Goal: Task Accomplishment & Management: Complete application form

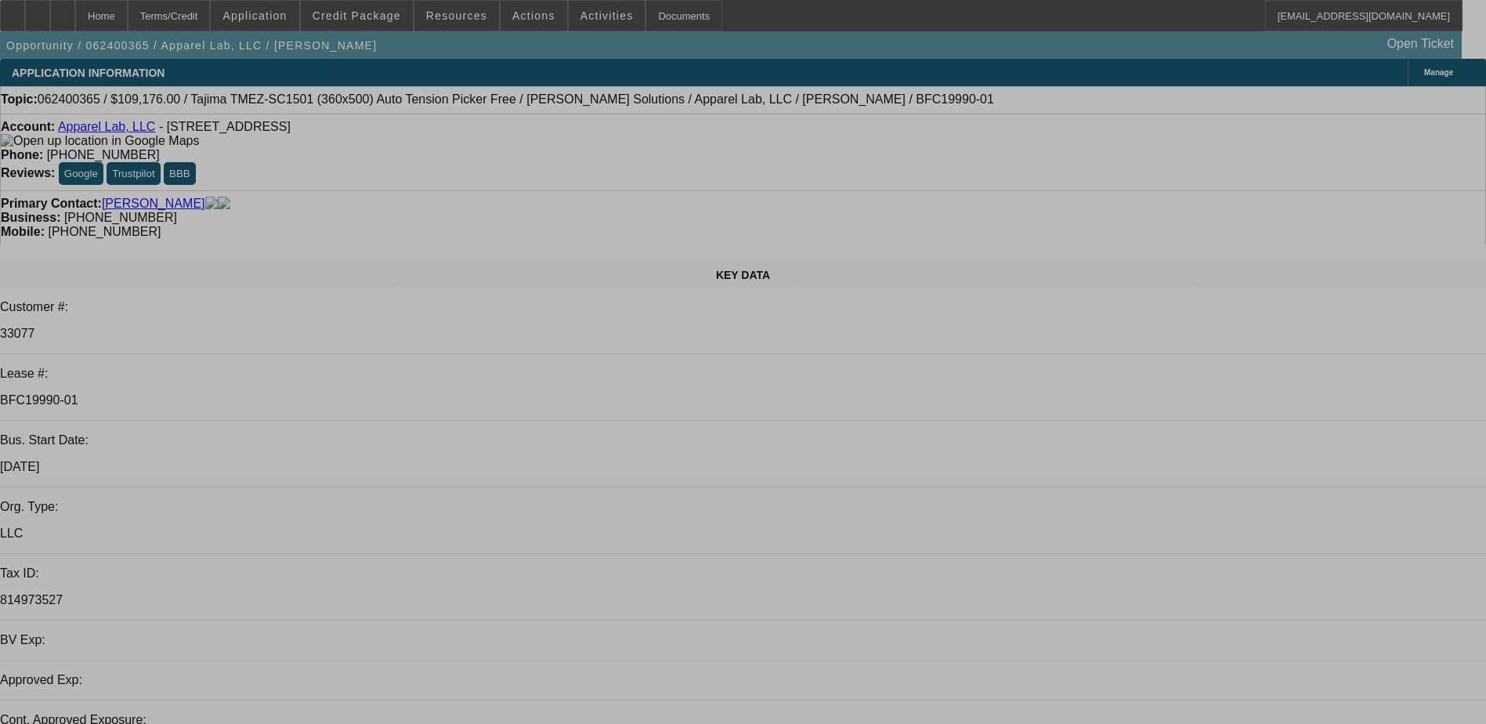
select select "0"
select select "2"
select select "0"
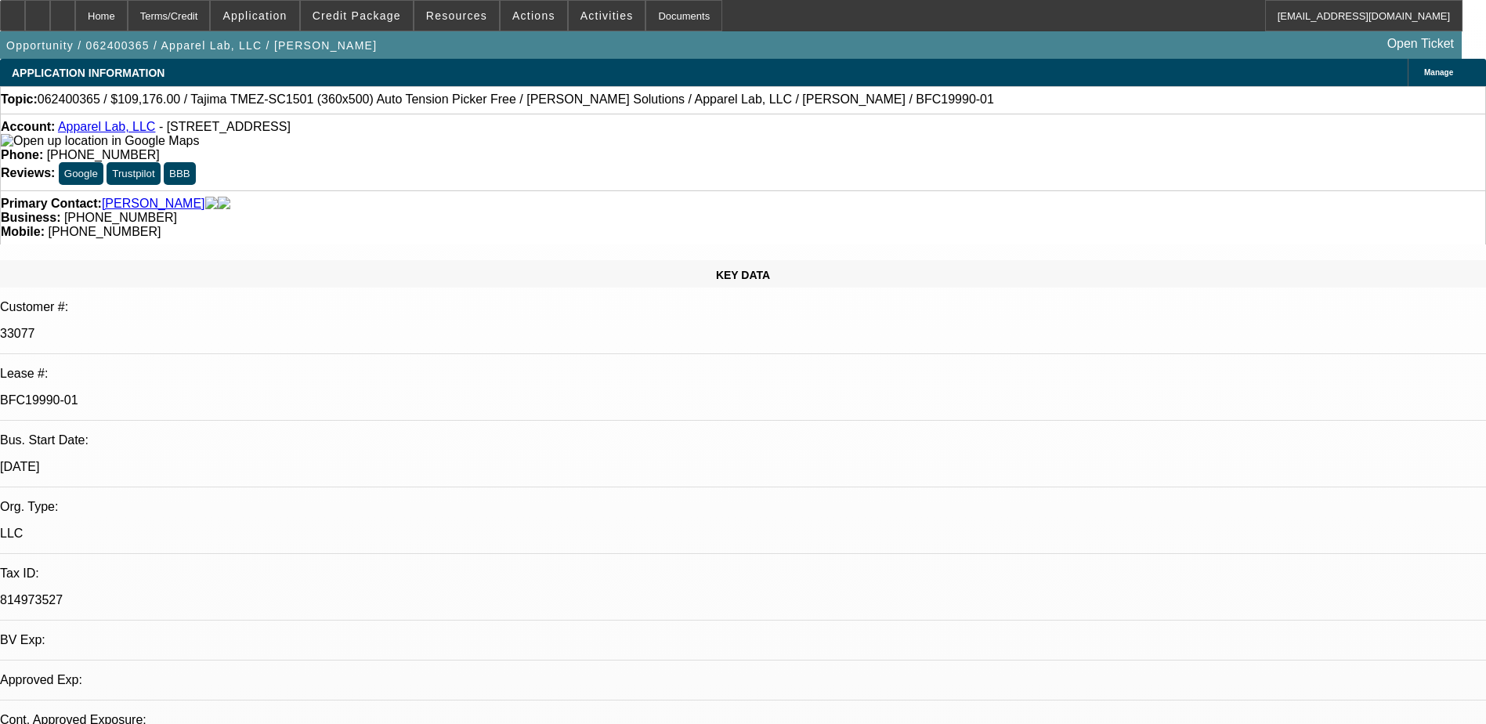
select select "2"
select select "0"
select select "2"
select select "0"
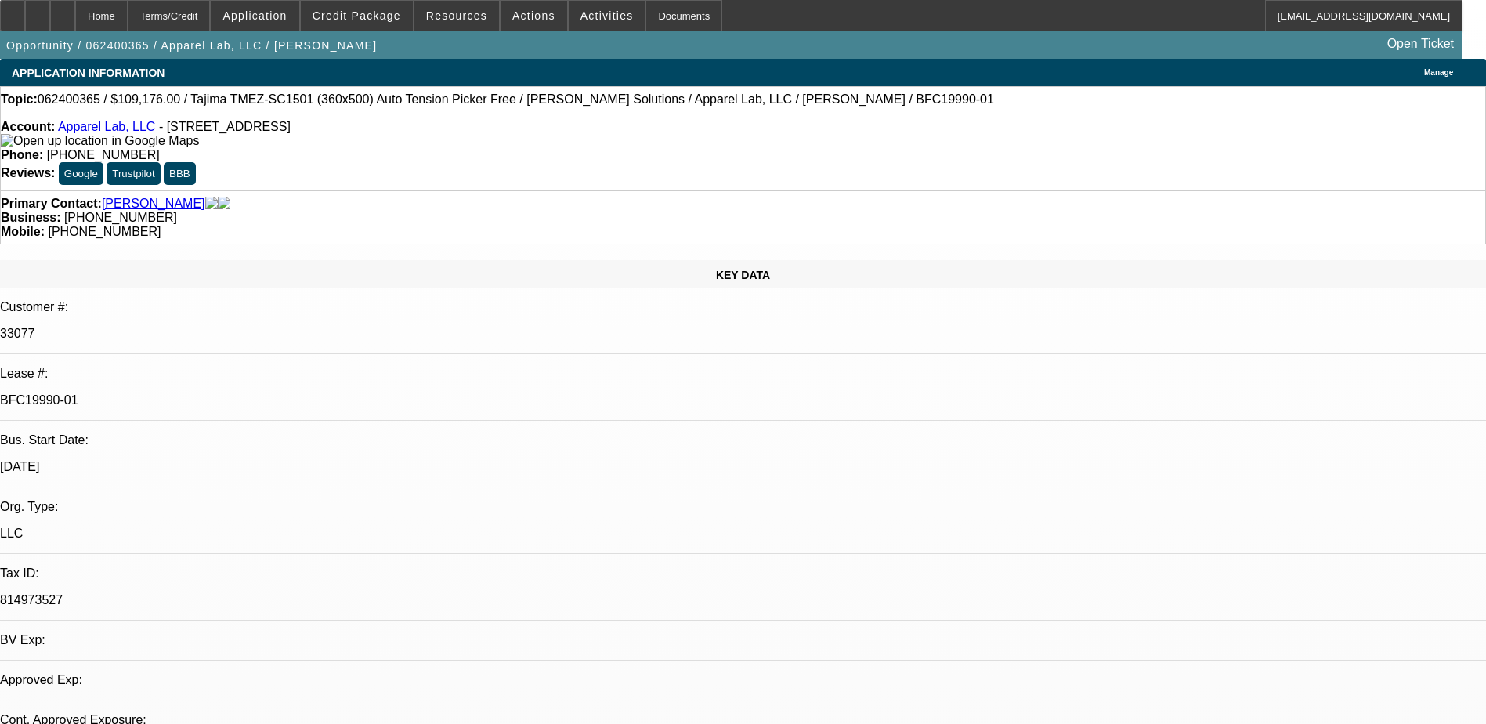
select select "0"
select select "2"
select select "0"
select select "1"
select select "2"
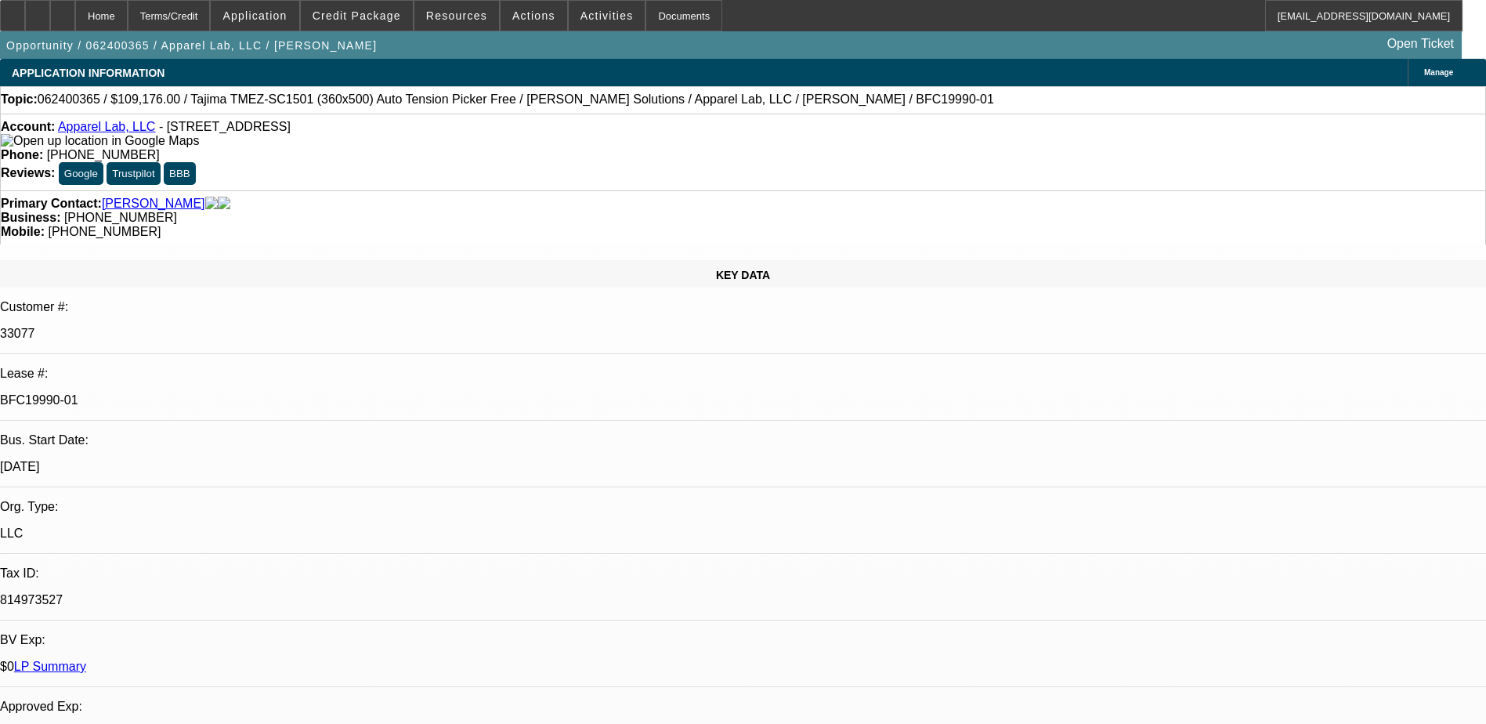
select select "6"
select select "1"
select select "2"
select select "6"
select select "1"
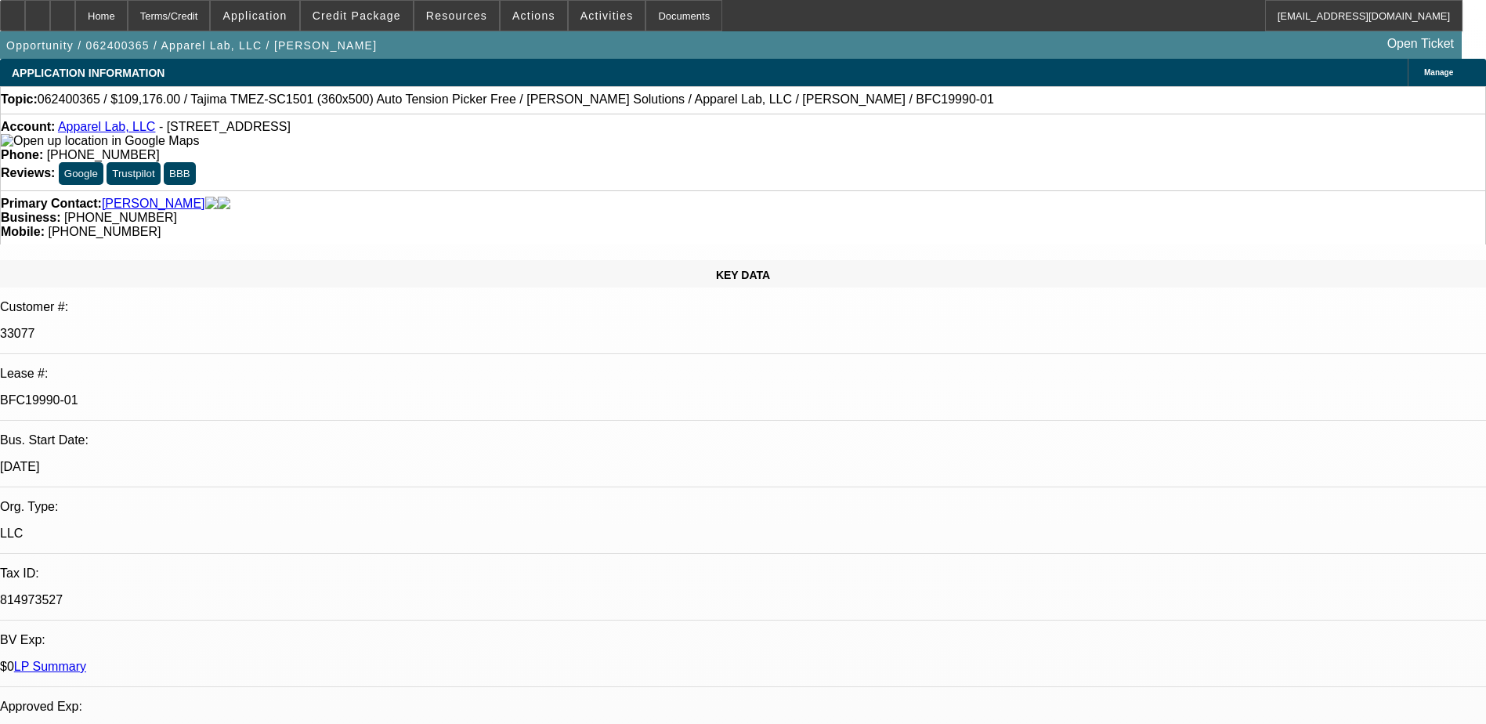
select select "2"
select select "6"
select select "1"
select select "2"
select select "6"
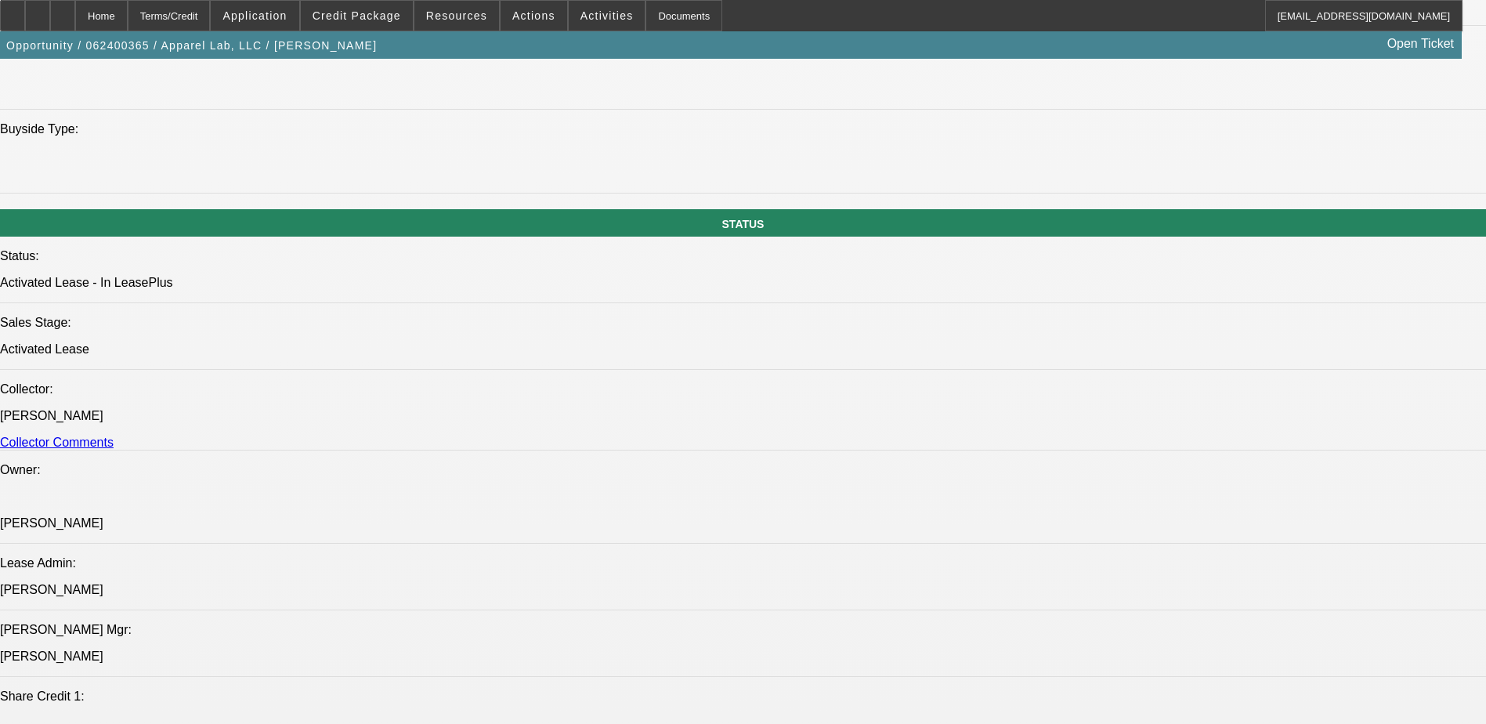
scroll to position [1645, 0]
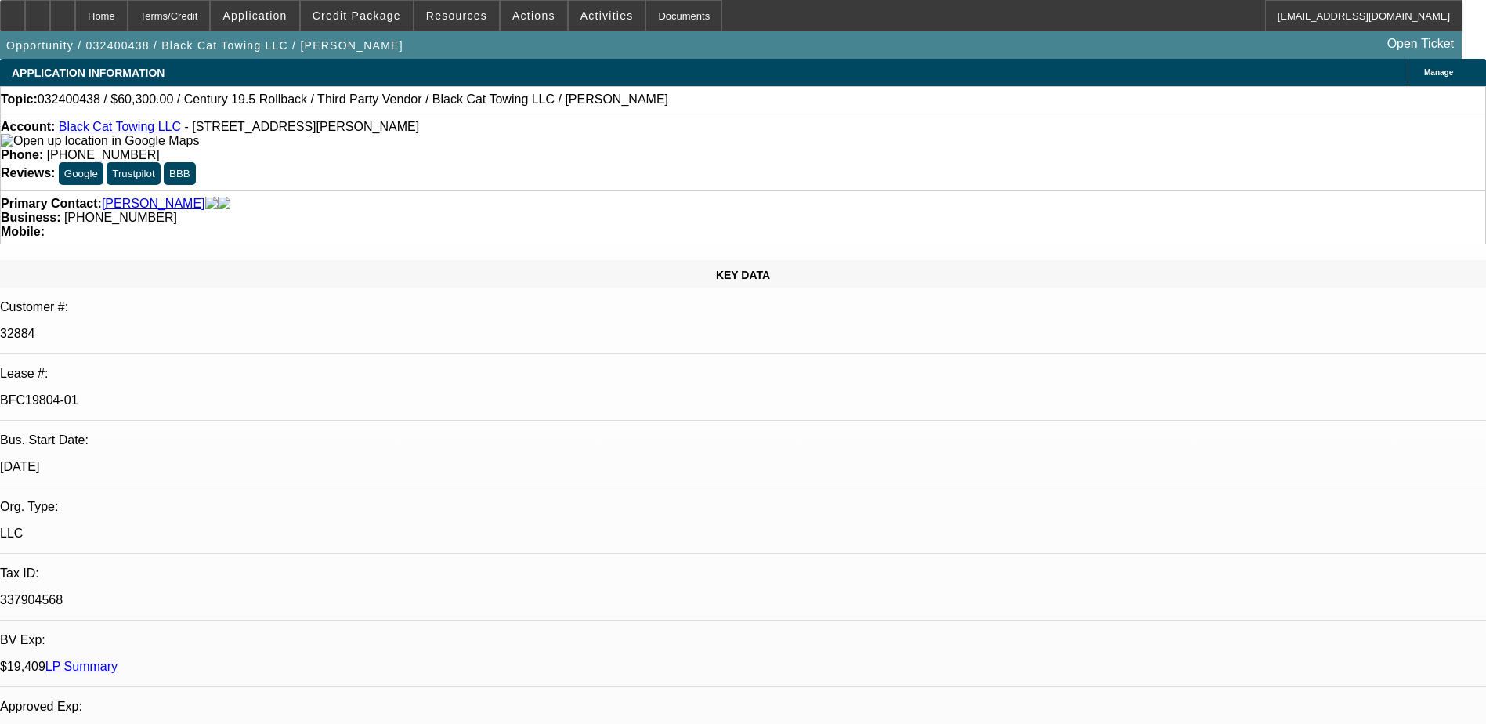
select select "0.1"
select select "2"
select select "0"
select select "0.15"
select select "2"
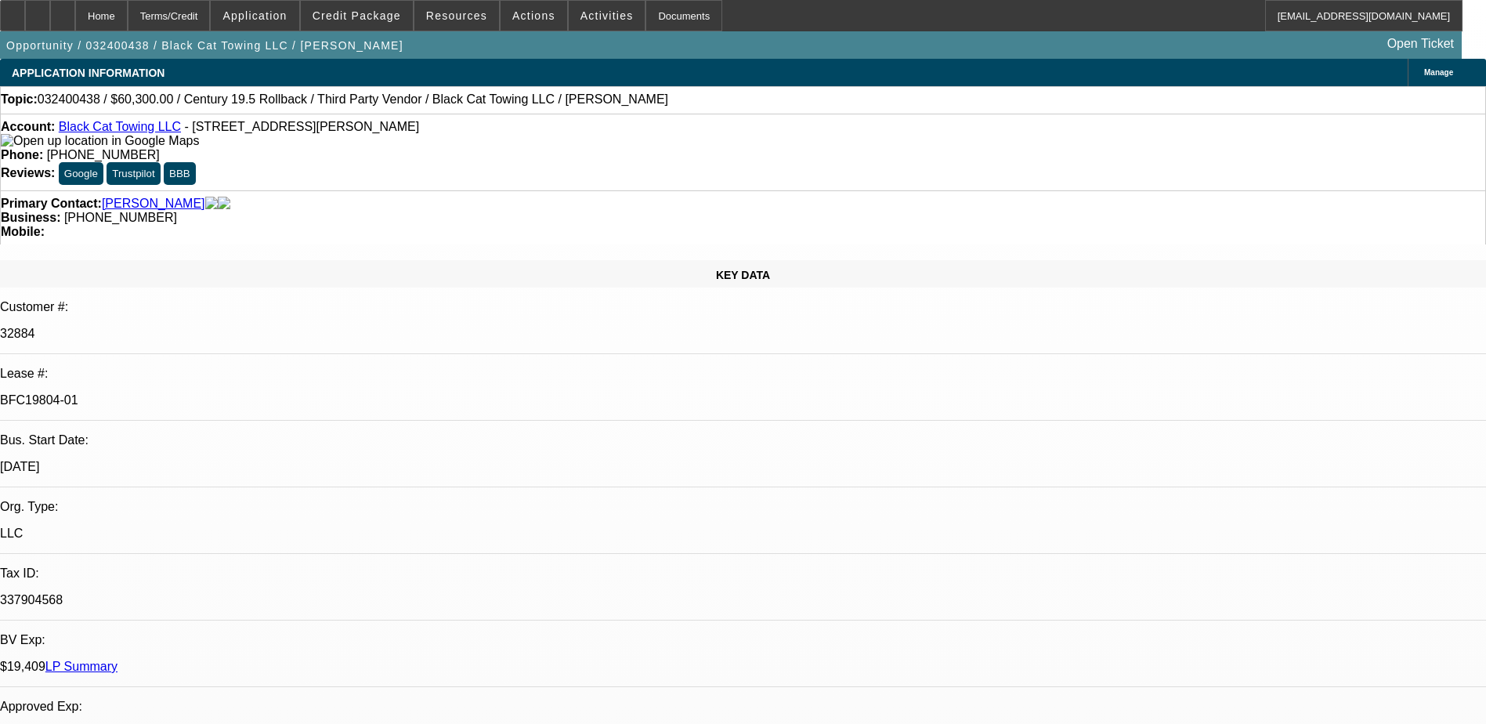
select select "0.1"
select select "0.15"
select select "2"
select select "0.1"
select select "1"
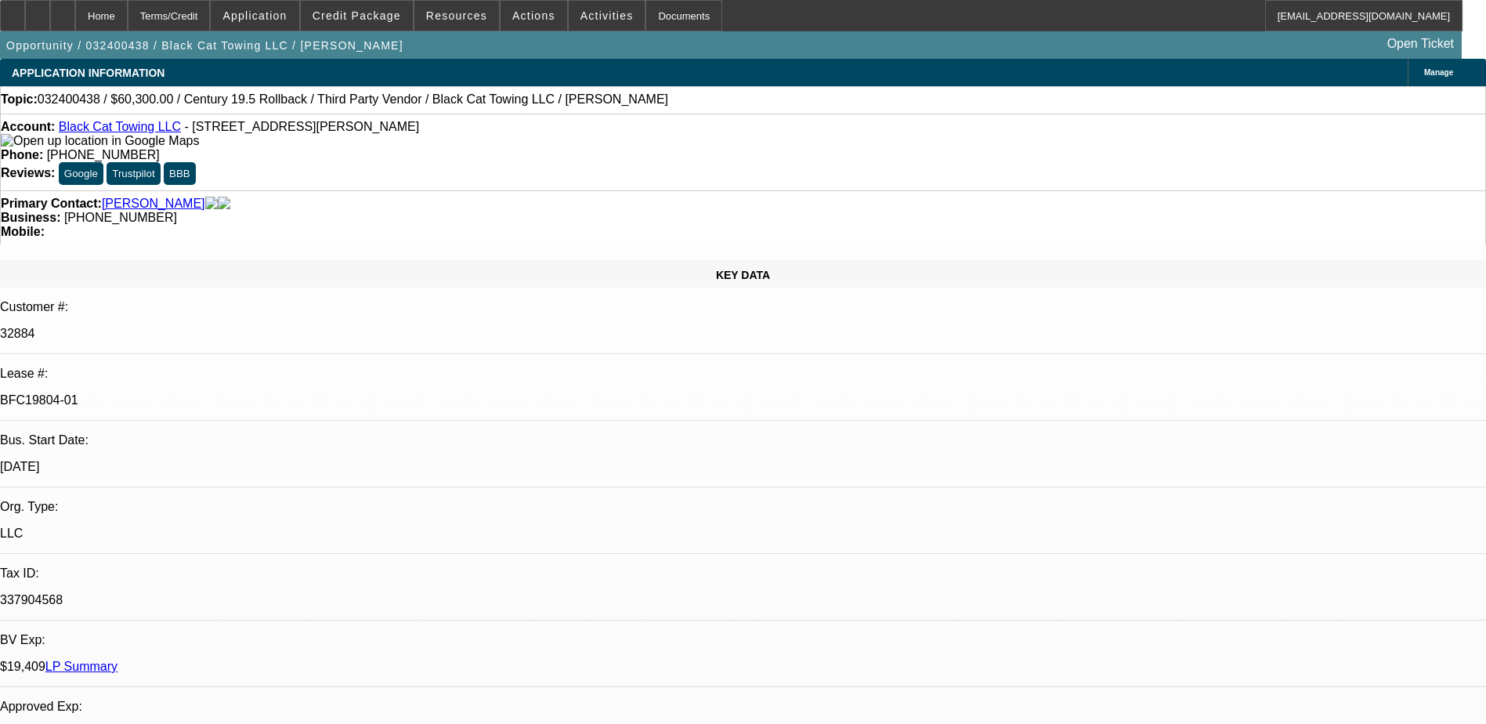
select select "2"
select select "6"
select select "1"
select select "2"
select select "4"
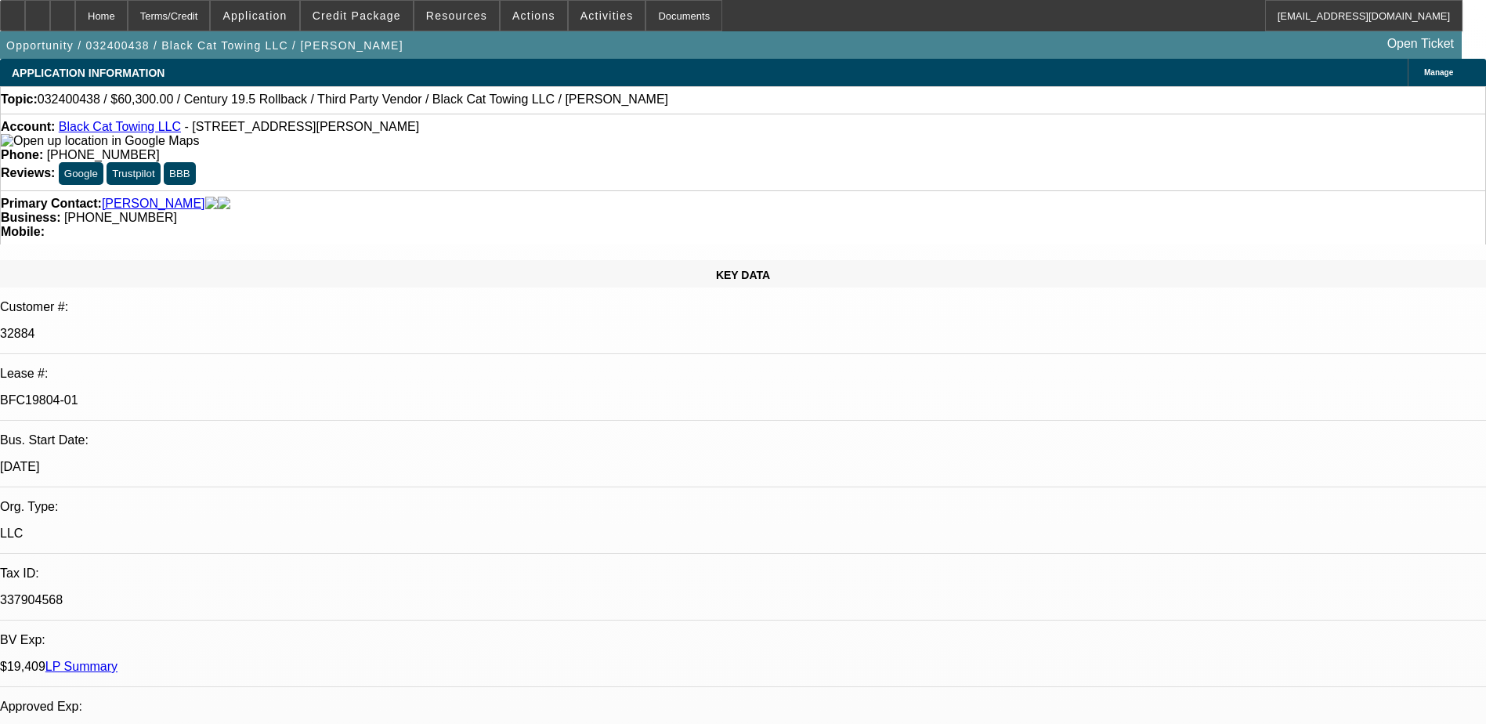
select select "1"
select select "2"
select select "4"
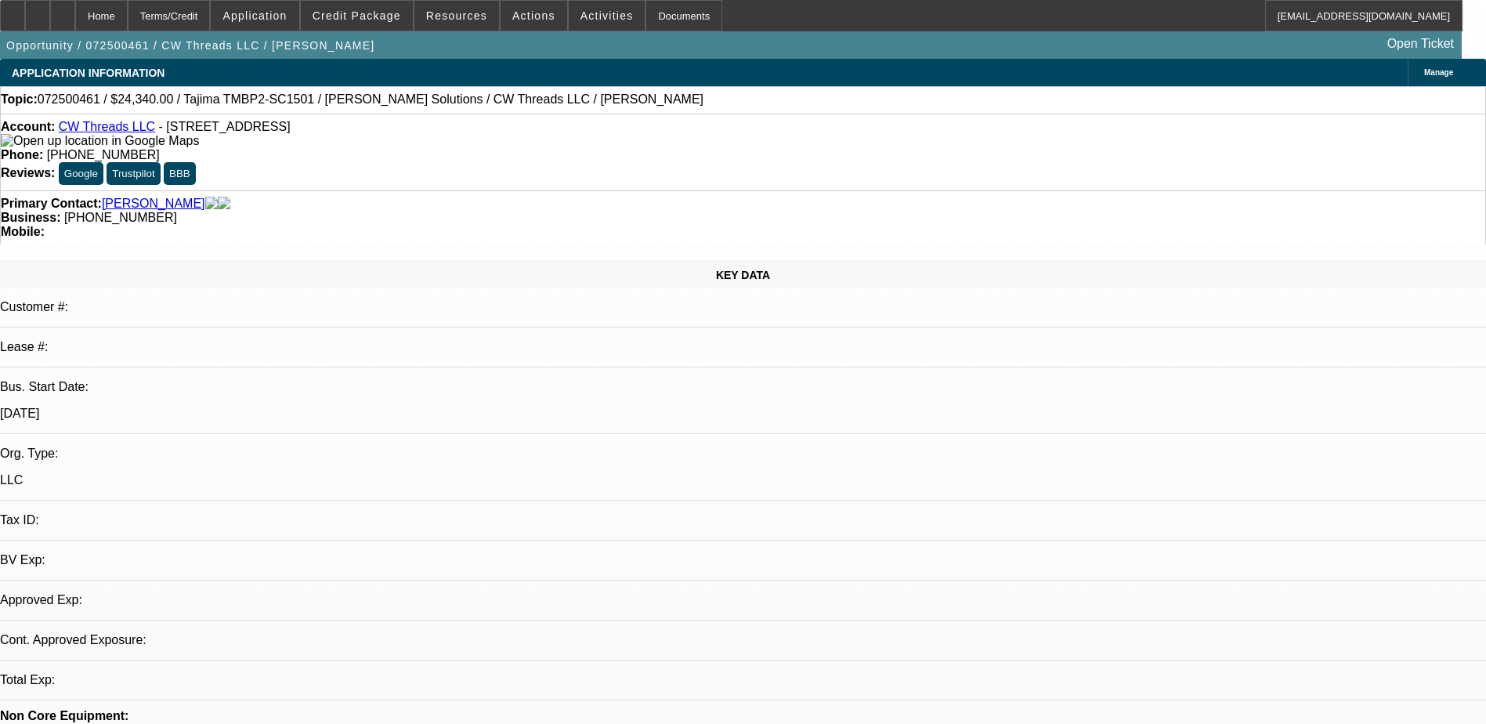
select select "0"
select select "2"
select select "0.1"
select select "4"
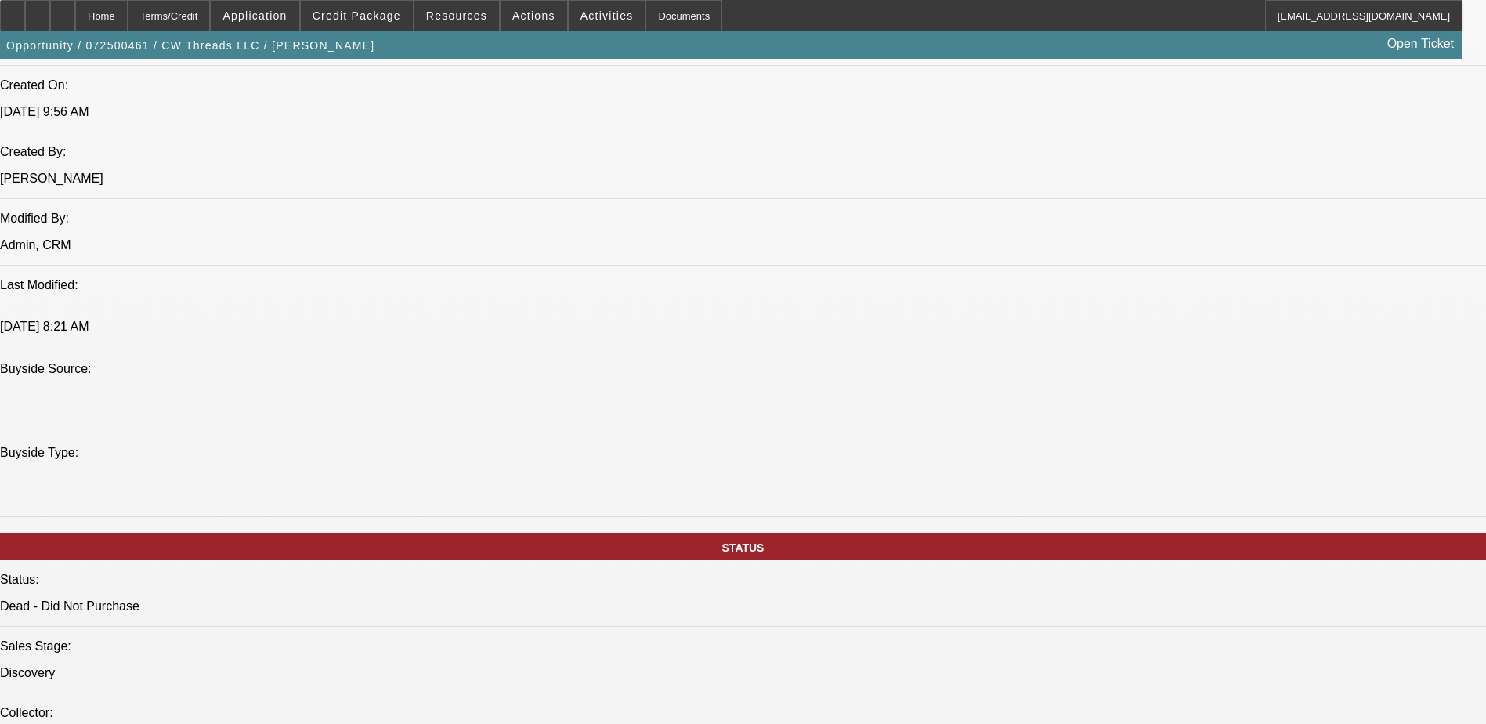
scroll to position [1253, 0]
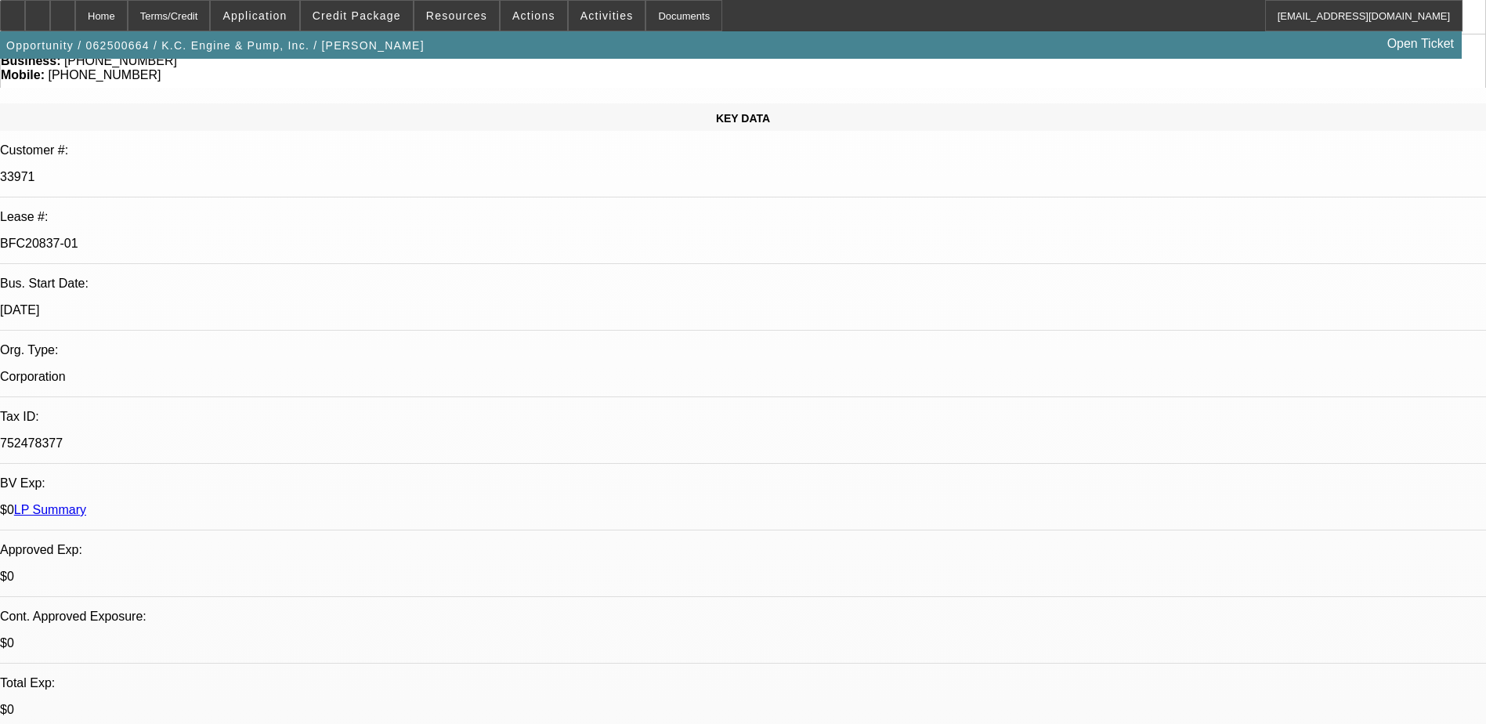
select select "0"
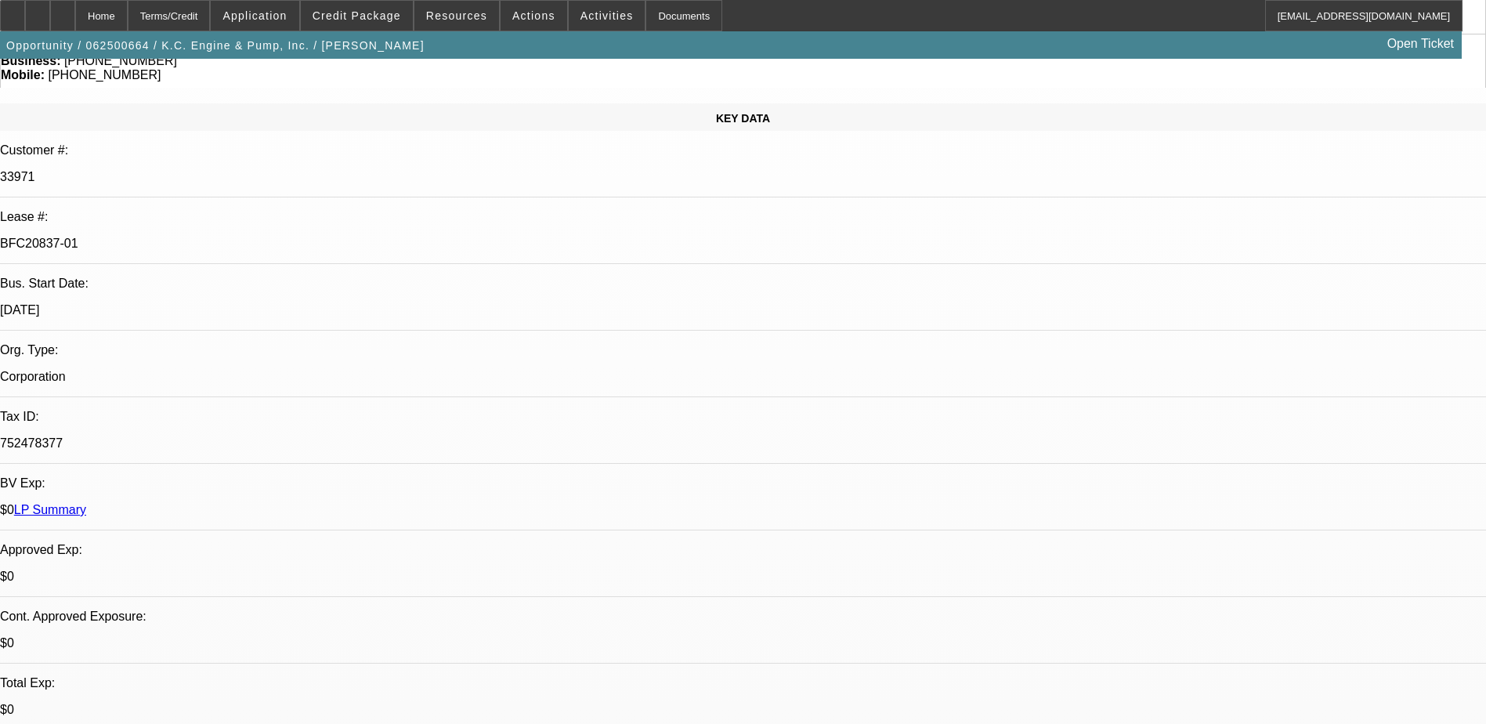
select select "0"
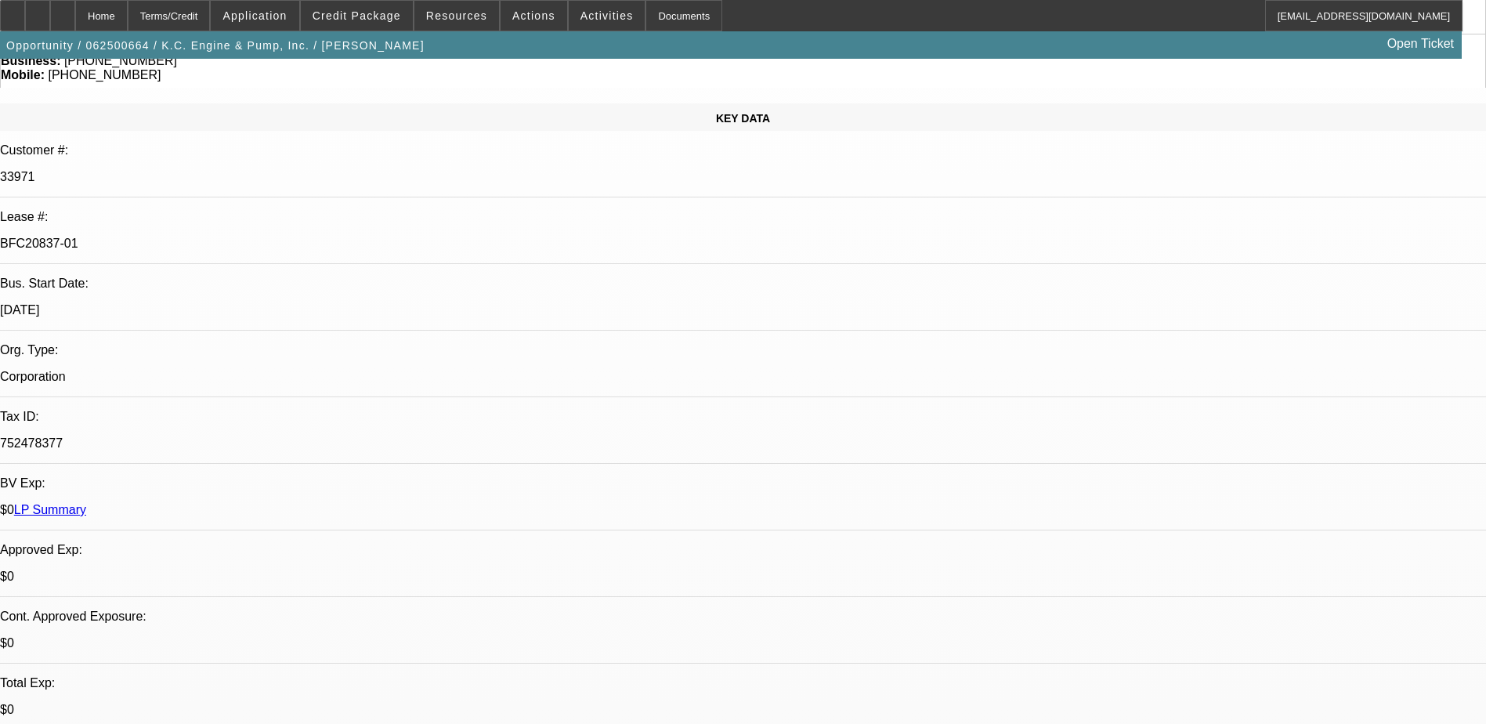
select select "0"
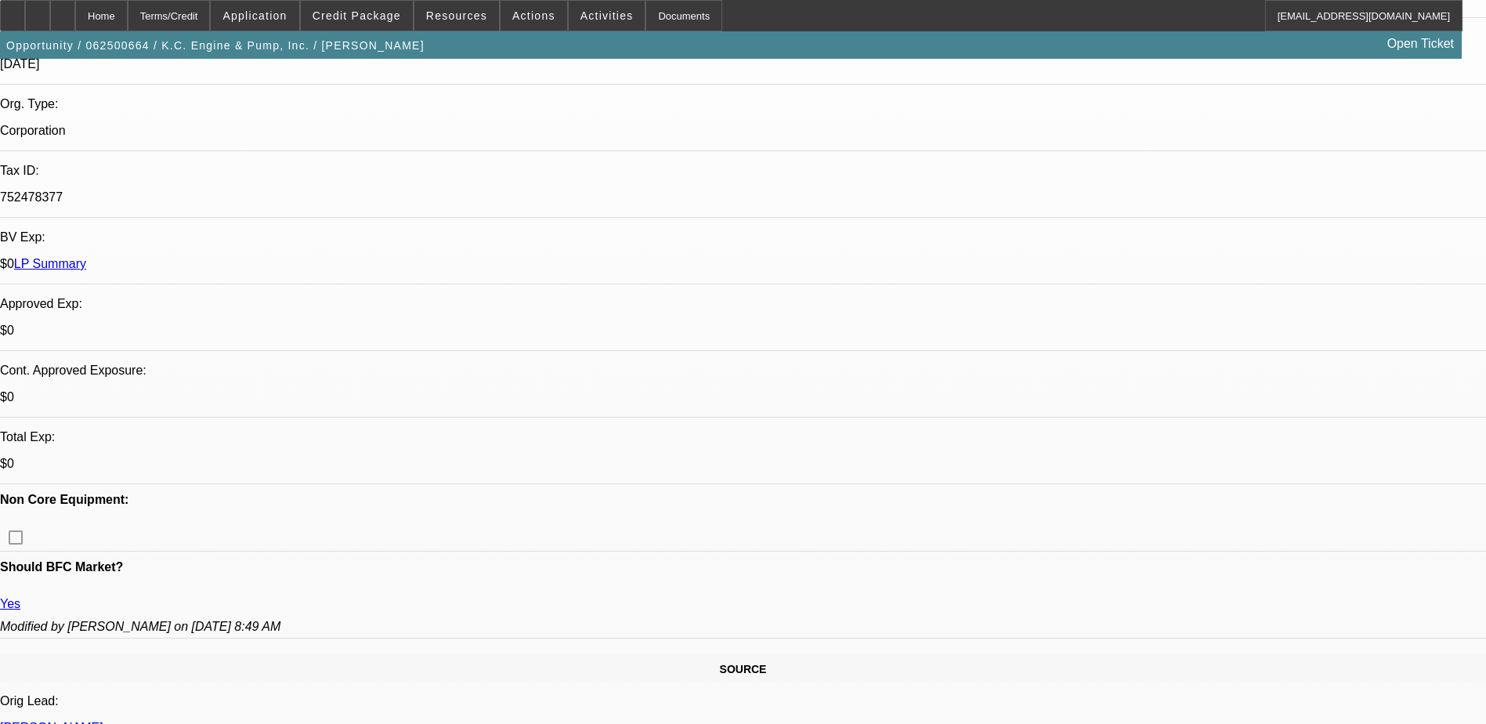
select select "1"
select select "6"
select select "1"
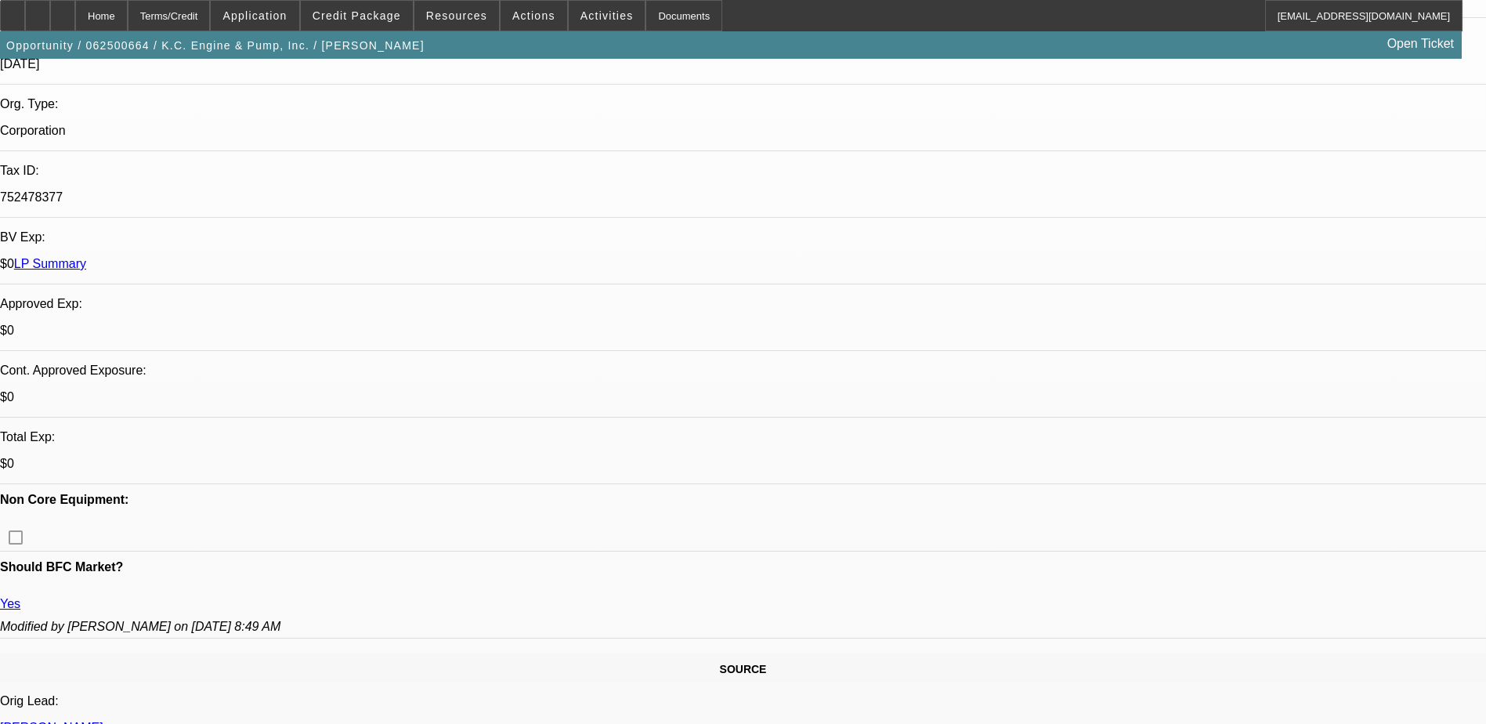
select select "6"
select select "1"
select select "6"
select select "1"
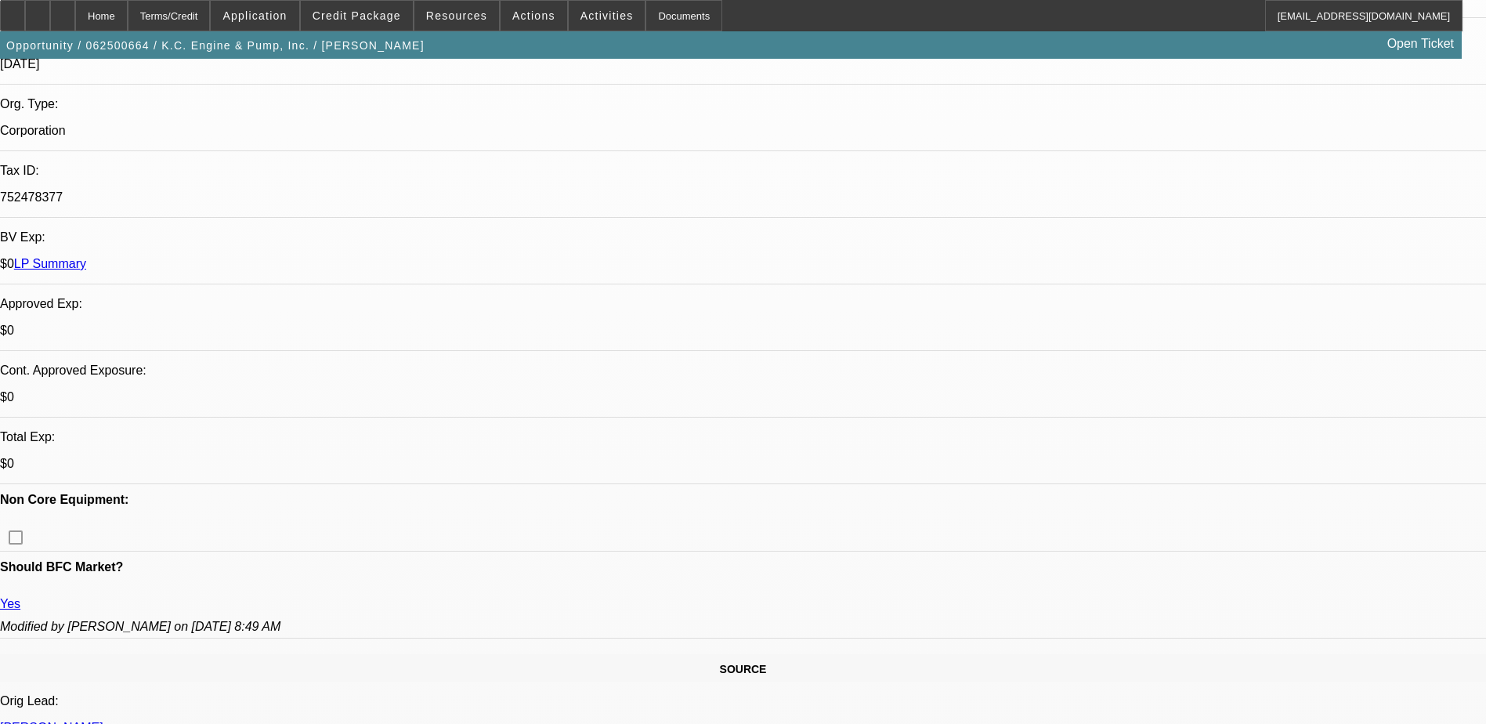
select select "1"
select select "6"
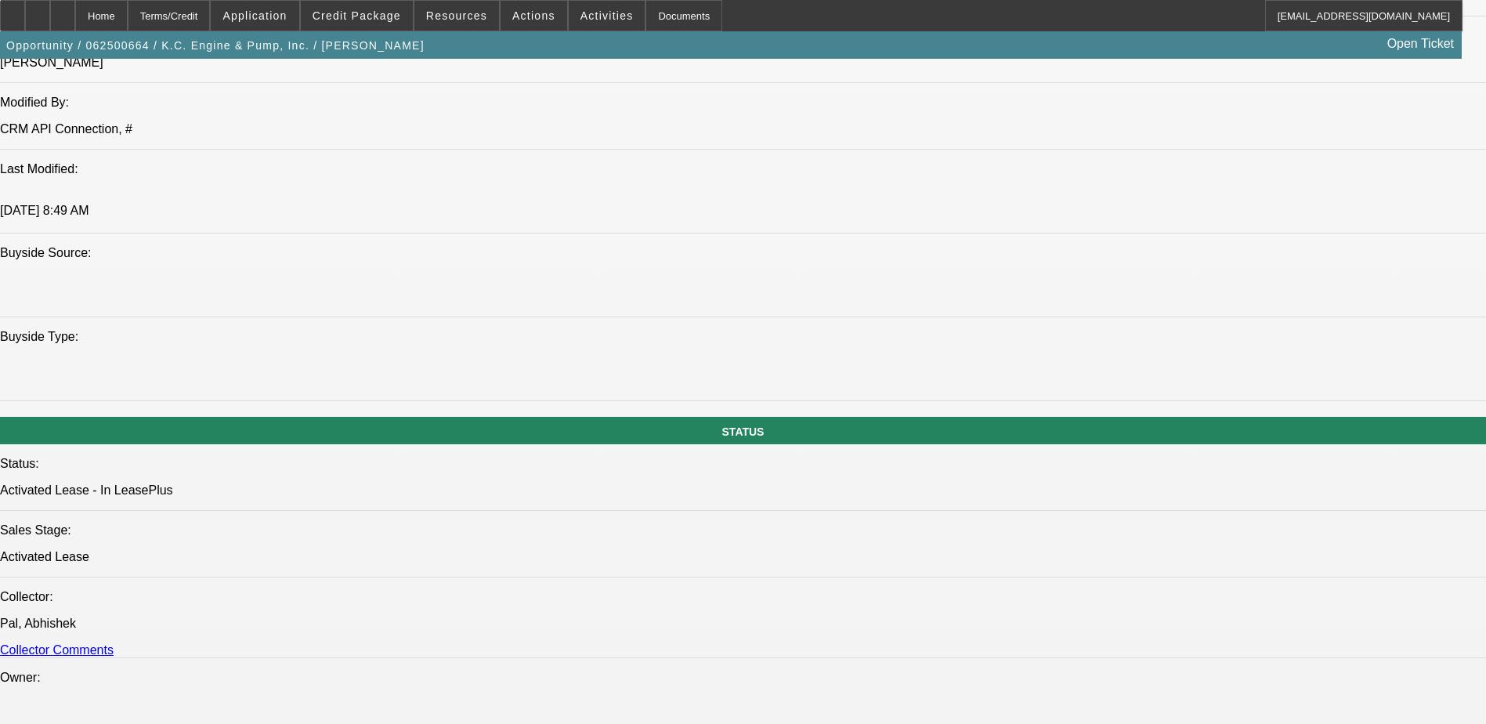
scroll to position [1566, 0]
